Goal: Navigation & Orientation: Find specific page/section

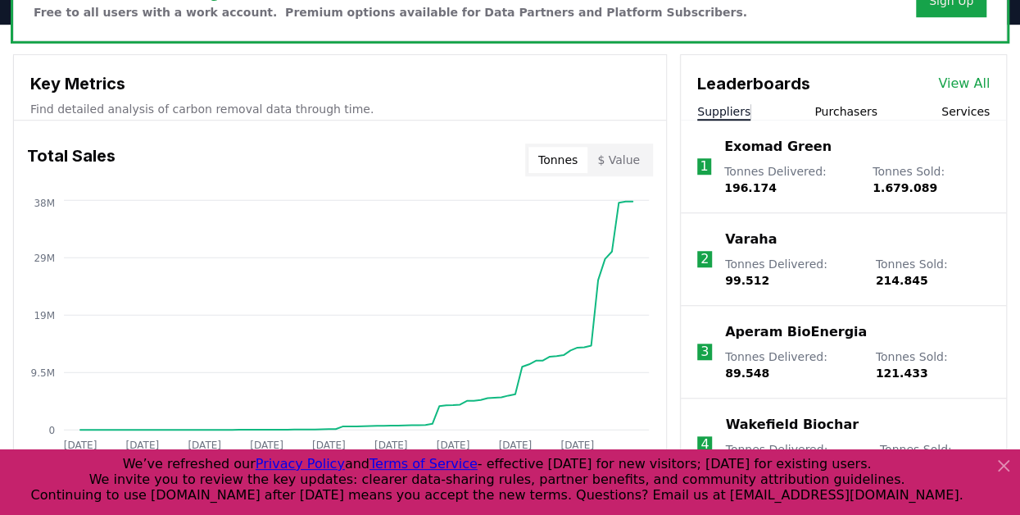
scroll to position [574, 0]
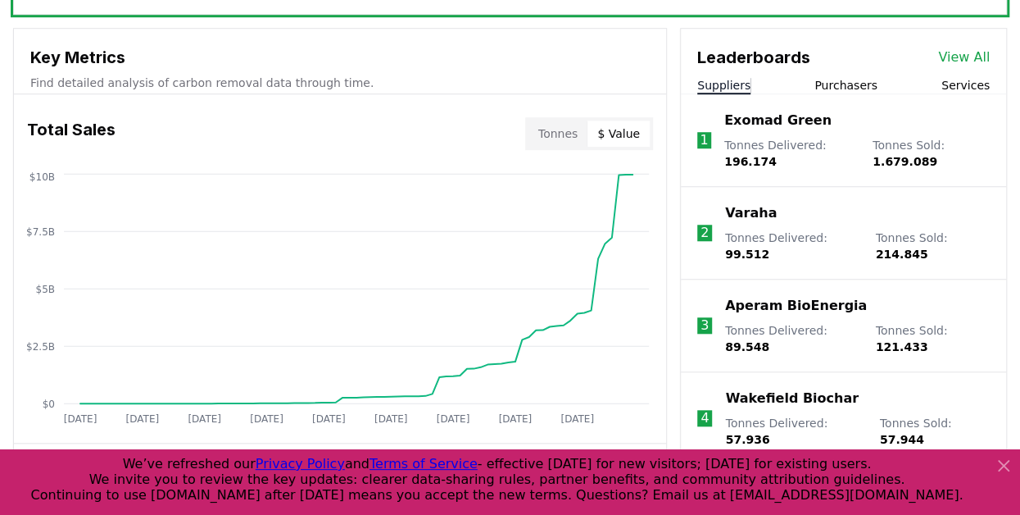
click at [620, 129] on button "$ Value" at bounding box center [619, 133] width 62 height 26
click at [561, 122] on button "Tonnes" at bounding box center [558, 133] width 59 height 26
click at [640, 130] on button "$ Value" at bounding box center [619, 133] width 62 height 26
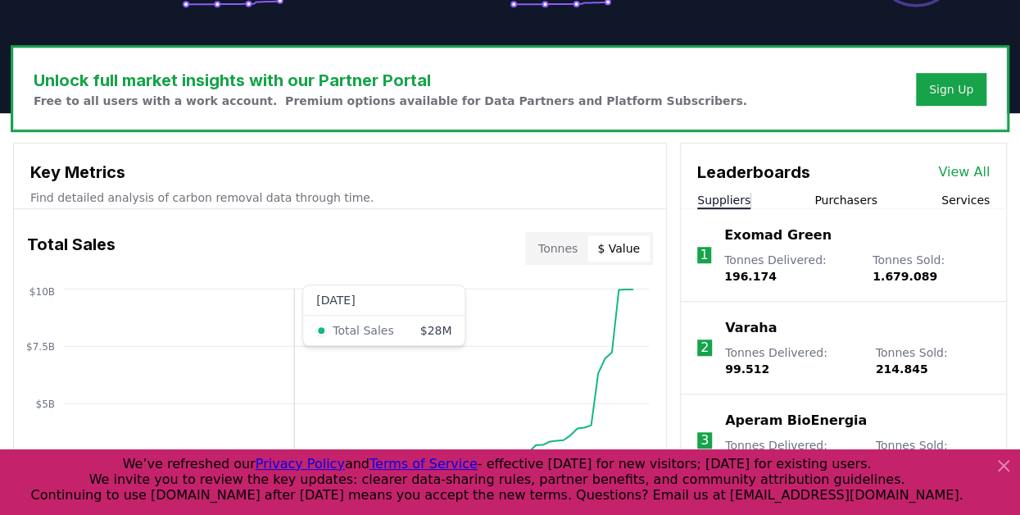
scroll to position [656, 0]
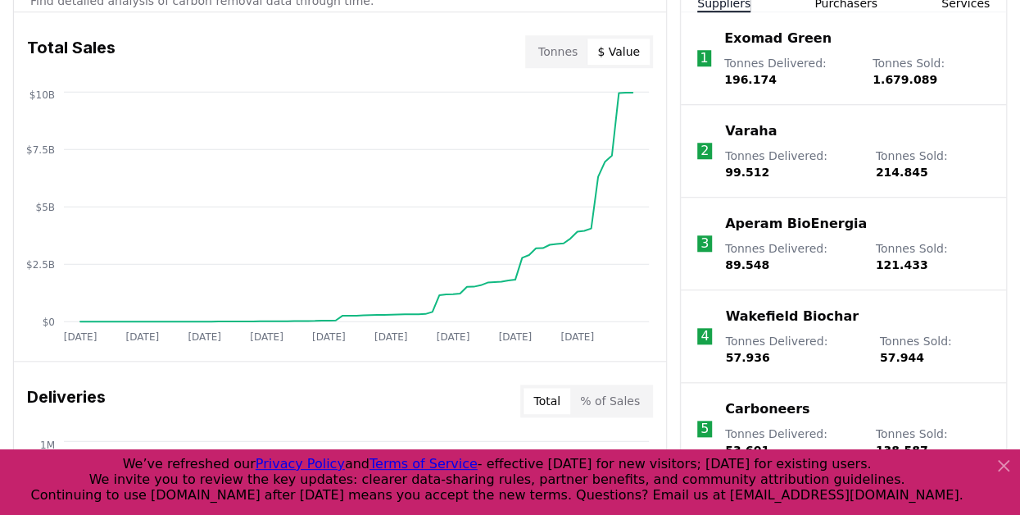
click at [622, 393] on button "% of Sales" at bounding box center [609, 401] width 79 height 26
click at [552, 35] on div "Tonnes $ Value" at bounding box center [589, 51] width 128 height 33
click at [561, 43] on button "Tonnes" at bounding box center [558, 52] width 59 height 26
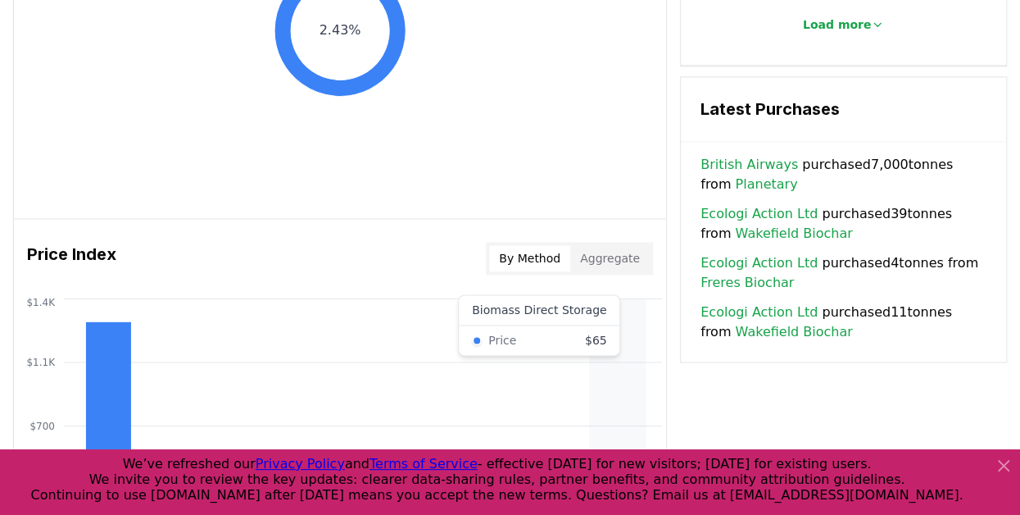
scroll to position [983, 0]
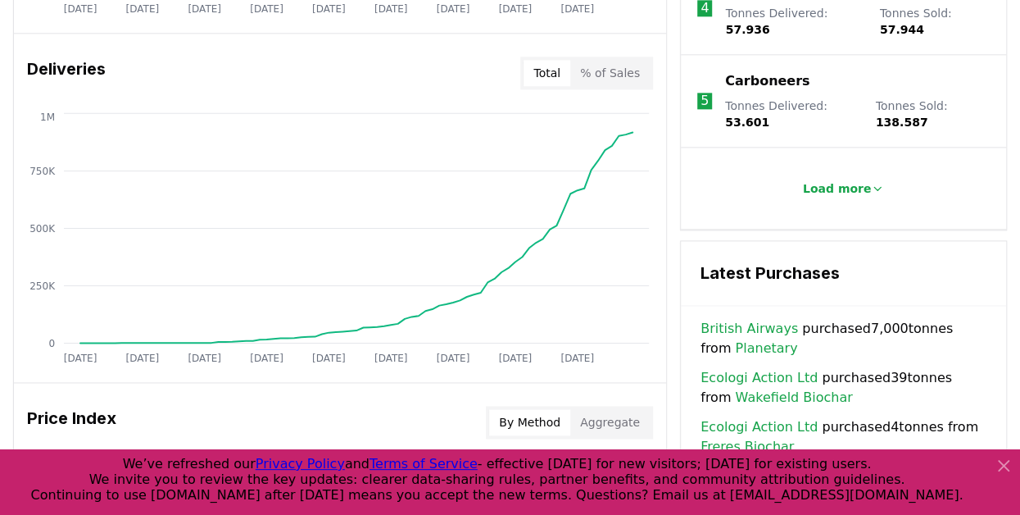
click at [549, 66] on button "Total" at bounding box center [547, 73] width 47 height 26
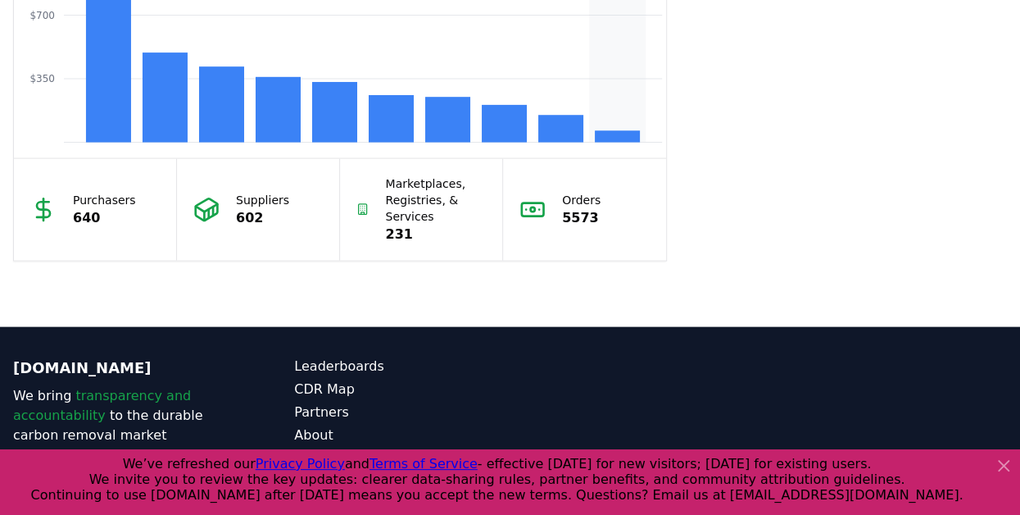
scroll to position [1311, 0]
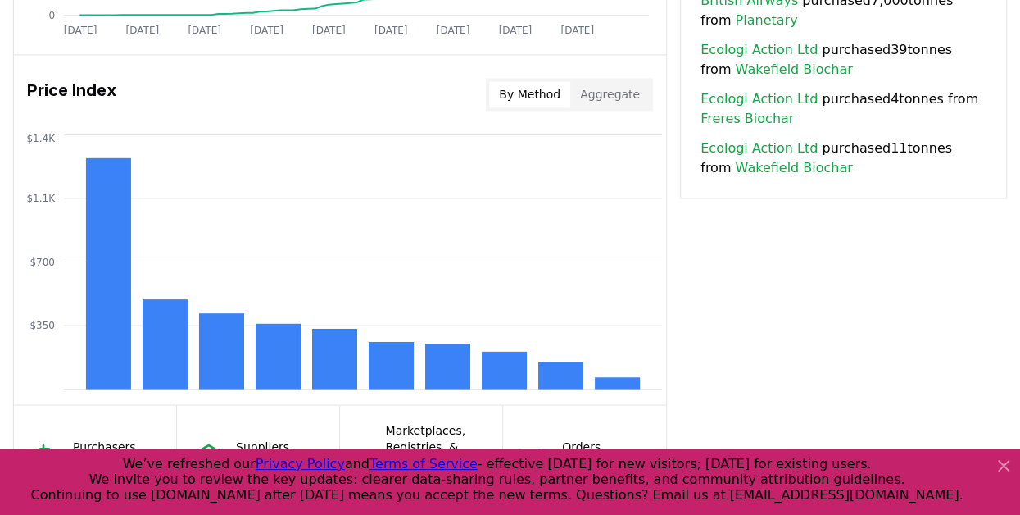
click at [623, 94] on button "Aggregate" at bounding box center [609, 94] width 79 height 26
click at [547, 96] on button "By Method" at bounding box center [529, 94] width 81 height 26
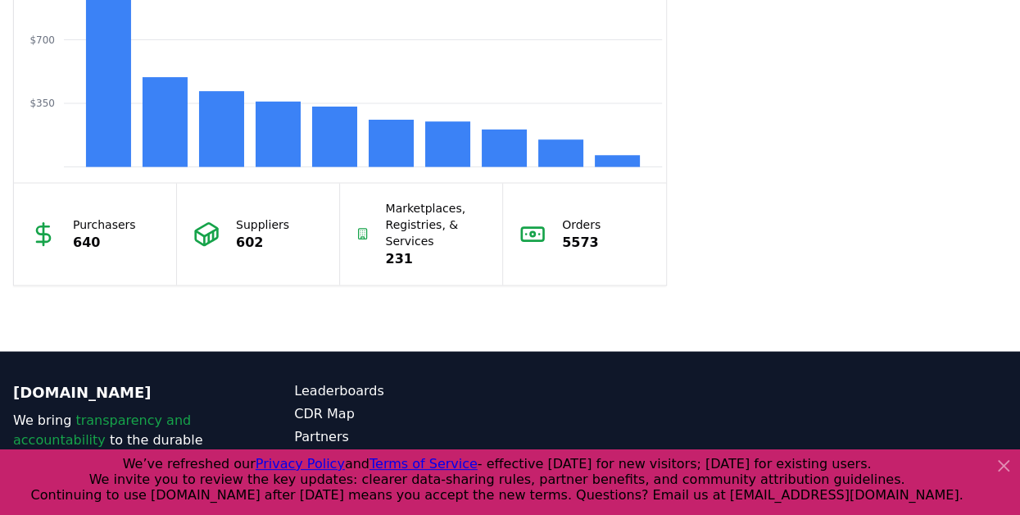
scroll to position [1629, 0]
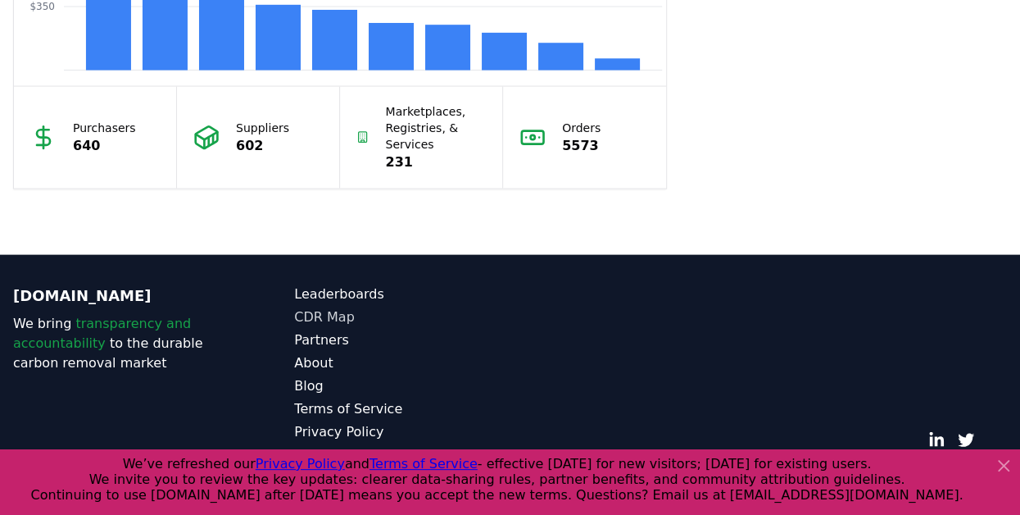
click at [337, 312] on link "CDR Map" at bounding box center [402, 317] width 216 height 20
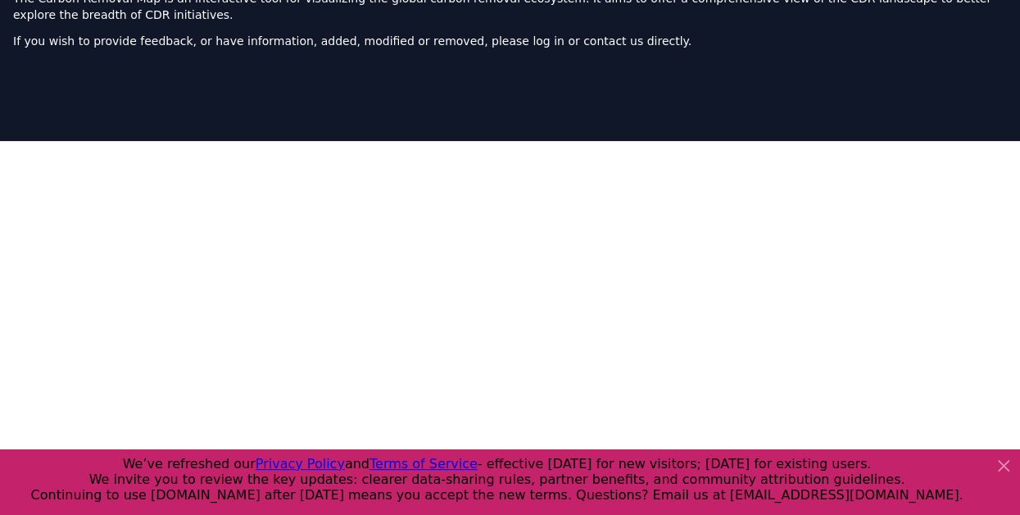
scroll to position [161, 0]
